Goal: Task Accomplishment & Management: Manage account settings

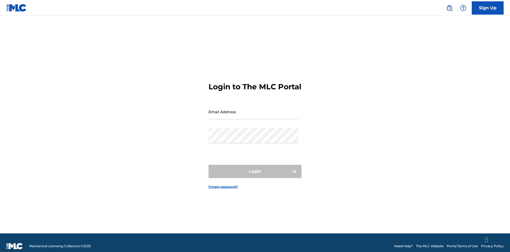
scroll to position [7, 0]
click at [253, 109] on input "Email Address" at bounding box center [253, 111] width 90 height 15
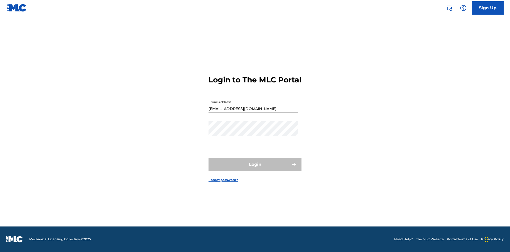
type input "[EMAIL_ADDRESS][DOMAIN_NAME]"
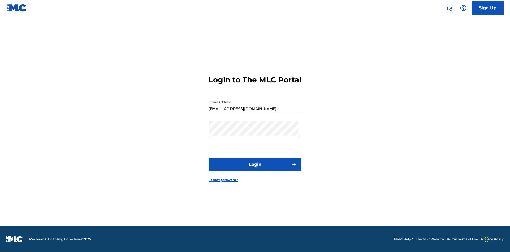
click at [255, 169] on button "Login" at bounding box center [254, 164] width 93 height 13
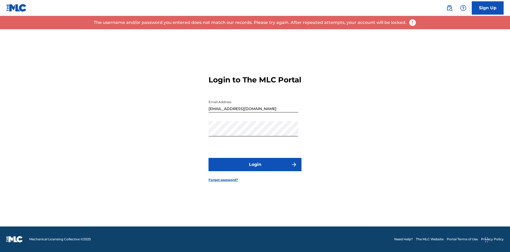
click at [253, 109] on input "[EMAIL_ADDRESS][DOMAIN_NAME]" at bounding box center [253, 104] width 90 height 15
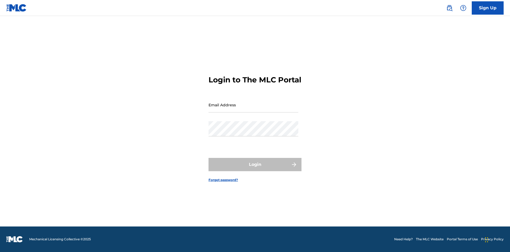
click at [253, 109] on input "Email Address" at bounding box center [253, 104] width 90 height 15
type input "[EMAIL_ADDRESS][DOMAIN_NAME]"
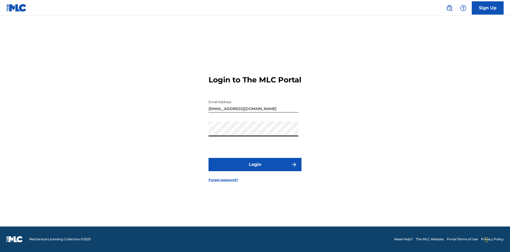
click at [255, 169] on button "Login" at bounding box center [254, 164] width 93 height 13
